Goal: Task Accomplishment & Management: Manage account settings

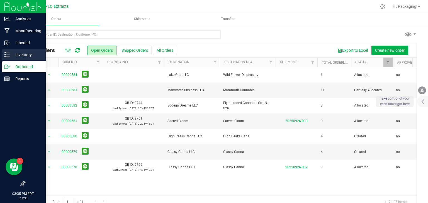
click at [12, 59] on div "Inventory" at bounding box center [24, 54] width 44 height 11
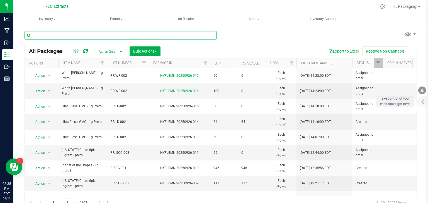
click at [103, 34] on input "text" at bounding box center [121, 35] width 192 height 8
type input "nyflemn-20250917-023"
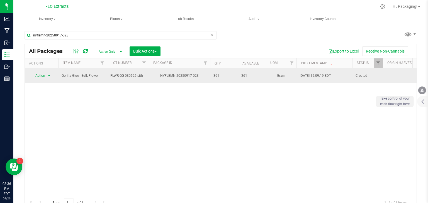
click at [46, 75] on span "select" at bounding box center [49, 76] width 7 height 8
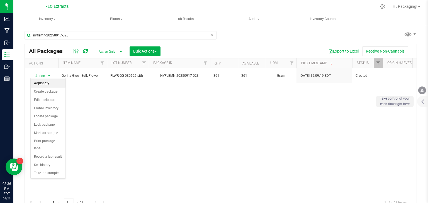
click at [48, 84] on li "Adjust qty" at bounding box center [48, 83] width 35 height 8
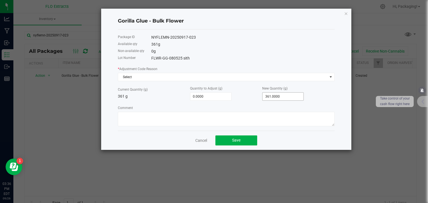
type input "361"
type input "-358.0000"
type input "3"
type input "-327.0000"
type input "34"
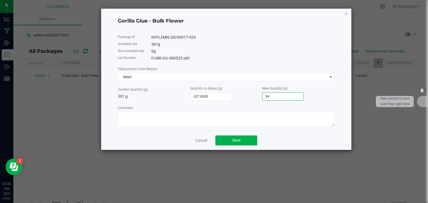
type input "-21.0000"
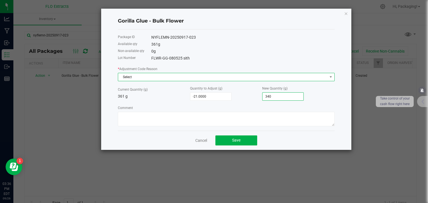
type input "340.0000"
click at [268, 80] on span "Select" at bounding box center [222, 77] width 209 height 8
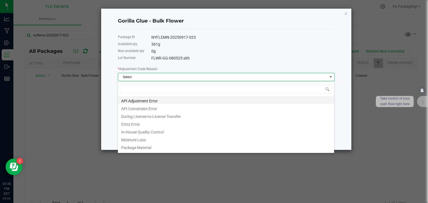
scroll to position [61, 0]
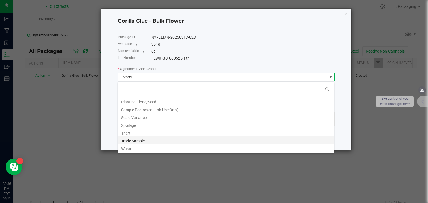
click at [247, 139] on li "Trade Sample" at bounding box center [226, 140] width 216 height 8
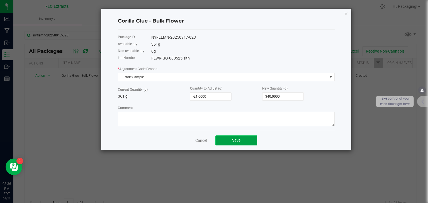
click at [253, 139] on button "Save" at bounding box center [236, 141] width 42 height 10
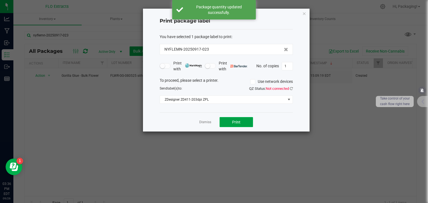
click at [251, 123] on button "Print" at bounding box center [235, 122] width 33 height 10
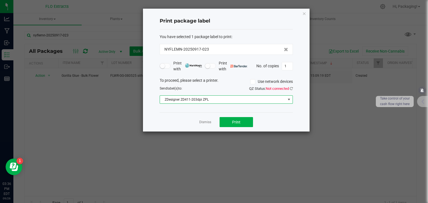
drag, startPoint x: 286, startPoint y: 98, endPoint x: 262, endPoint y: 97, distance: 24.0
click at [262, 97] on span "ZDesigner ZD411-203dpi ZPL" at bounding box center [223, 100] width 126 height 8
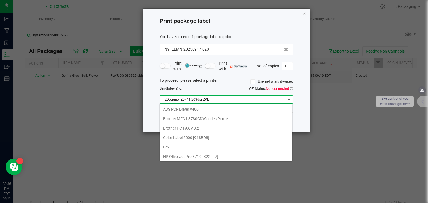
scroll to position [57, 0]
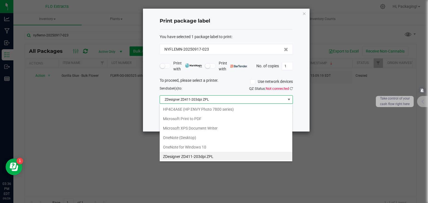
click at [294, 81] on div "To proceed, please select a printer. Use network devices" at bounding box center [225, 82] width 141 height 8
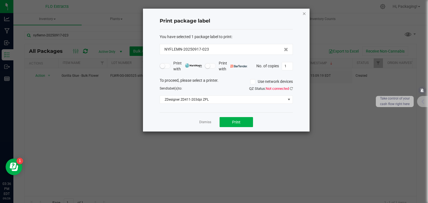
click at [303, 16] on icon "button" at bounding box center [304, 13] width 4 height 7
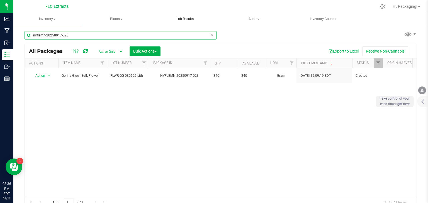
drag, startPoint x: 192, startPoint y: 34, endPoint x: 178, endPoint y: 18, distance: 20.8
click at [178, 18] on inventory "Inventory All packages All inventory Waste log Create inventory Plants All plan…" at bounding box center [220, 103] width 414 height 181
click at [210, 33] on icon at bounding box center [212, 34] width 4 height 7
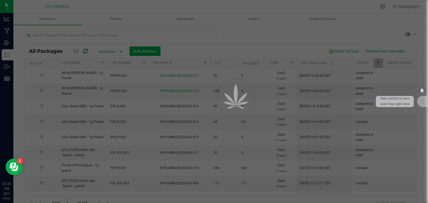
click at [187, 38] on div at bounding box center [214, 101] width 428 height 203
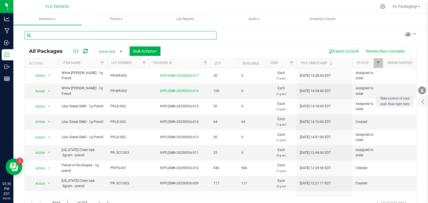
click at [185, 37] on input "text" at bounding box center [121, 35] width 192 height 8
type input "nyflemn-20250910-021"
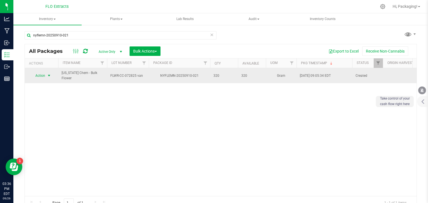
click at [48, 78] on span "select" at bounding box center [49, 76] width 4 height 4
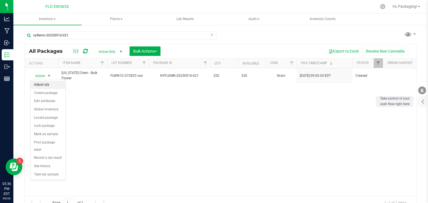
click at [50, 85] on li "Adjust qty" at bounding box center [48, 85] width 35 height 8
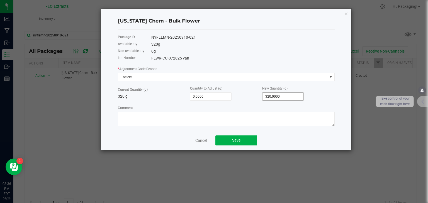
type input "320"
type input "-316.0000"
type input "43"
type input "112.0000"
type input "432"
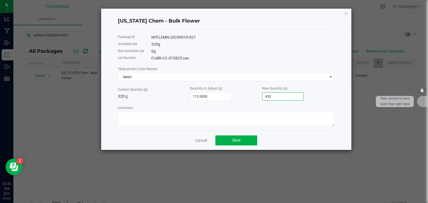
drag, startPoint x: 276, startPoint y: 98, endPoint x: 251, endPoint y: 94, distance: 25.7
click at [251, 94] on div "Current Quantity (g) 320 g Quantity to Adjust (g) 112.0000 New Quantity (g) 432" at bounding box center [226, 92] width 217 height 15
type input "-318.0000"
type input "2"
type input "-296.0000"
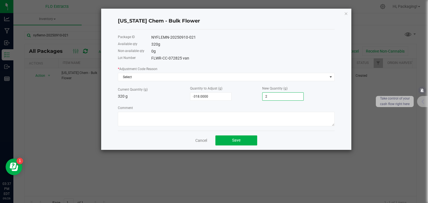
type input "24"
type input "-72.0000"
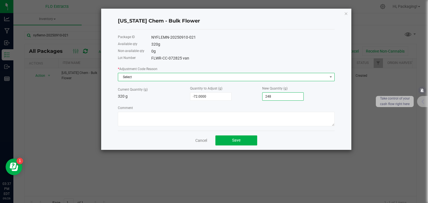
type input "248.0000"
click at [239, 77] on span "Select" at bounding box center [222, 77] width 209 height 8
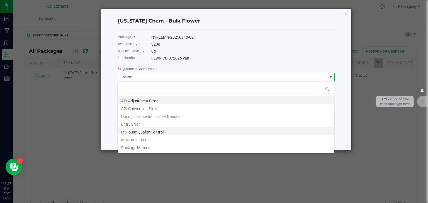
scroll to position [61, 0]
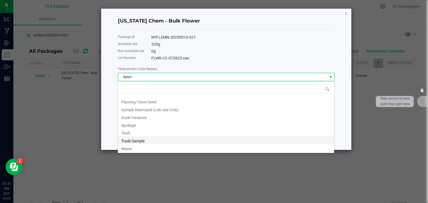
click at [208, 140] on li "Trade Sample" at bounding box center [226, 140] width 216 height 8
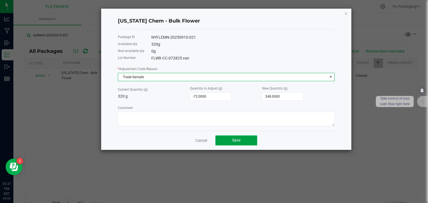
click at [243, 141] on button "Save" at bounding box center [236, 141] width 42 height 10
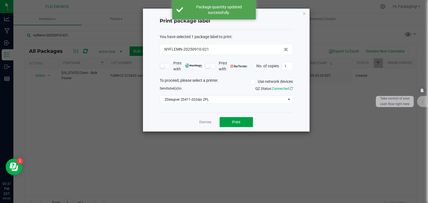
click at [239, 124] on span "Print" at bounding box center [236, 122] width 8 height 4
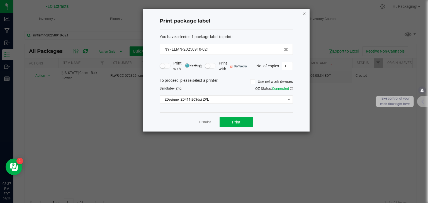
click at [302, 13] on icon "button" at bounding box center [304, 13] width 4 height 7
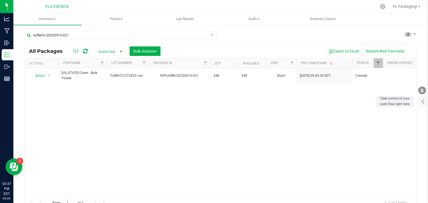
click at [211, 33] on icon at bounding box center [212, 34] width 4 height 7
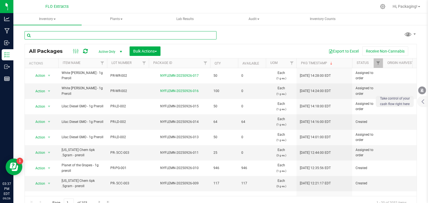
click at [168, 36] on input "text" at bounding box center [121, 35] width 192 height 8
type input "nyflemn-20250730-064"
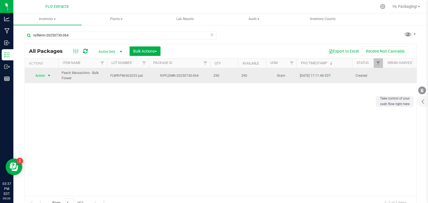
click at [50, 75] on span "select" at bounding box center [49, 76] width 4 height 4
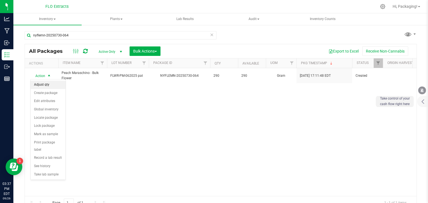
click at [49, 86] on li "Adjust qty" at bounding box center [48, 85] width 35 height 8
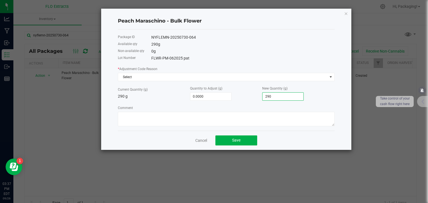
drag, startPoint x: 296, startPoint y: 97, endPoint x: 260, endPoint y: 91, distance: 36.7
drag, startPoint x: 260, startPoint y: 91, endPoint x: 254, endPoint y: 97, distance: 8.5
click at [254, 97] on div "Quantity to Adjust (g) 0.0000" at bounding box center [226, 92] width 72 height 15
type input "290"
type input "-288.0000"
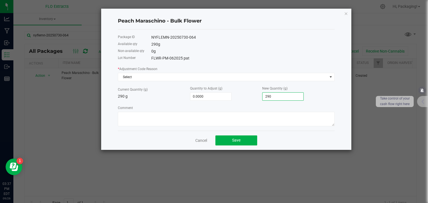
type input "2"
type input "-266.0000"
type input "249"
type input "2,208.0000"
type input "2498"
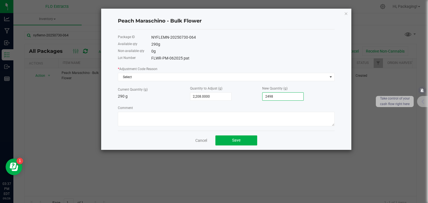
type input "-41.0000"
type input "249"
type input "-266.0000"
type input "24"
type input "-42.0000"
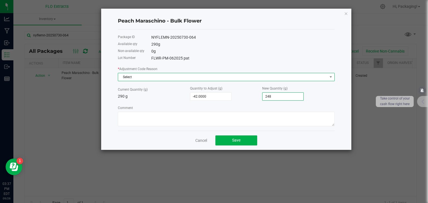
type input "248.0000"
click at [175, 78] on span "Select" at bounding box center [222, 77] width 209 height 8
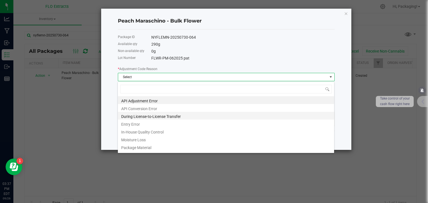
scroll to position [61, 0]
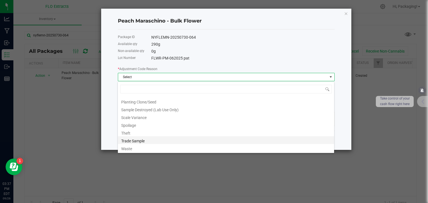
click at [167, 142] on li "Trade Sample" at bounding box center [226, 140] width 216 height 8
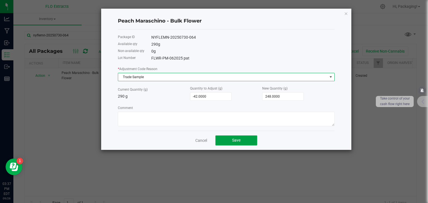
click at [222, 142] on button "Save" at bounding box center [236, 141] width 42 height 10
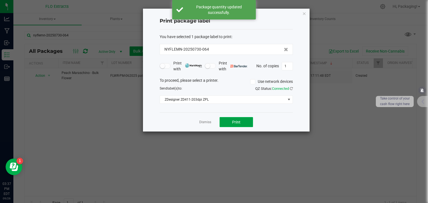
click at [238, 124] on button "Print" at bounding box center [235, 122] width 33 height 10
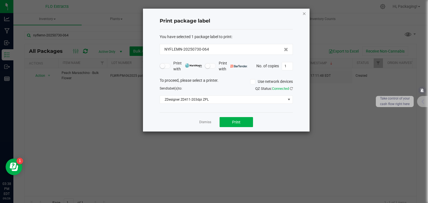
click at [303, 14] on icon "button" at bounding box center [304, 13] width 4 height 7
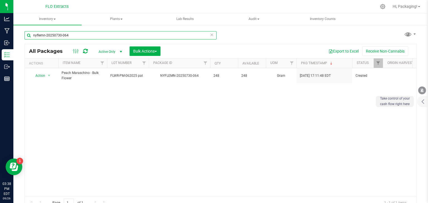
click at [185, 37] on input "nyflemn-20250730-064" at bounding box center [121, 35] width 192 height 8
drag, startPoint x: 185, startPoint y: 37, endPoint x: 165, endPoint y: 8, distance: 34.7
drag, startPoint x: 165, startPoint y: 8, endPoint x: 146, endPoint y: 28, distance: 28.2
click at [146, 28] on div "nyflemn-20250730-064" at bounding box center [123, 35] width 196 height 18
click at [211, 35] on icon at bounding box center [212, 34] width 4 height 7
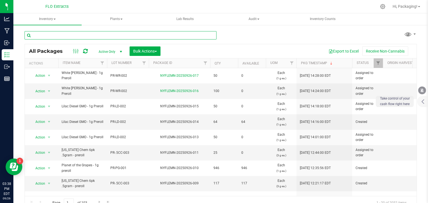
click at [158, 31] on input "text" at bounding box center [121, 35] width 192 height 8
type input "nyflemn-20250714-039"
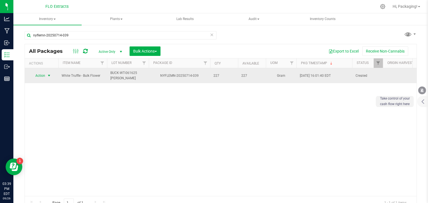
click at [41, 73] on span "Action" at bounding box center [37, 76] width 15 height 8
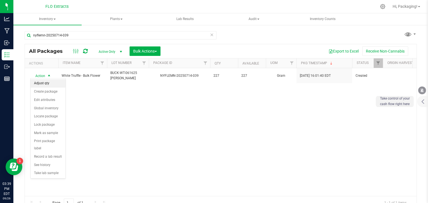
click at [37, 85] on li "Adjust qty" at bounding box center [48, 83] width 35 height 8
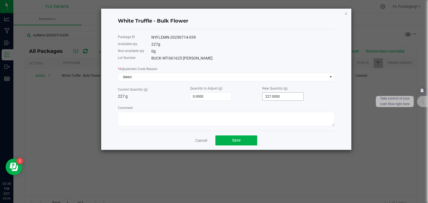
type input "227"
type input "-225.0000"
type input "2"
type input "-207.0000"
type input "20"
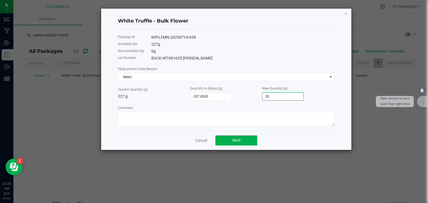
type input "-21.0000"
type input "206.0000"
click at [226, 141] on button "Save" at bounding box center [236, 141] width 42 height 10
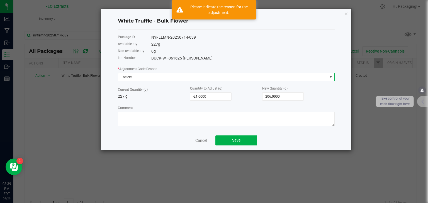
click at [215, 79] on span "Select" at bounding box center [222, 77] width 209 height 8
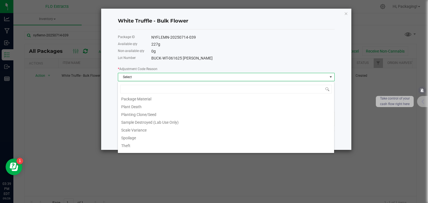
scroll to position [61, 0]
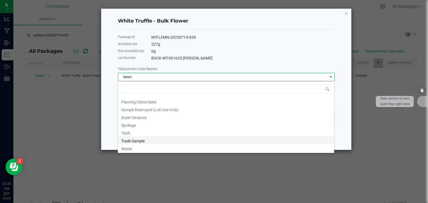
click at [190, 139] on li "Trade Sample" at bounding box center [226, 140] width 216 height 8
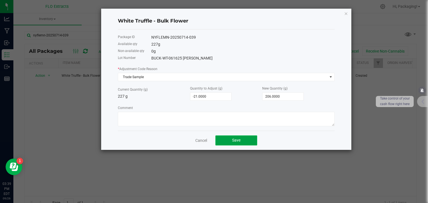
click at [229, 138] on button "Save" at bounding box center [236, 141] width 42 height 10
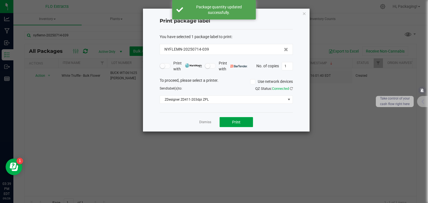
click at [229, 122] on button "Print" at bounding box center [235, 122] width 33 height 10
